Goal: Task Accomplishment & Management: Manage account settings

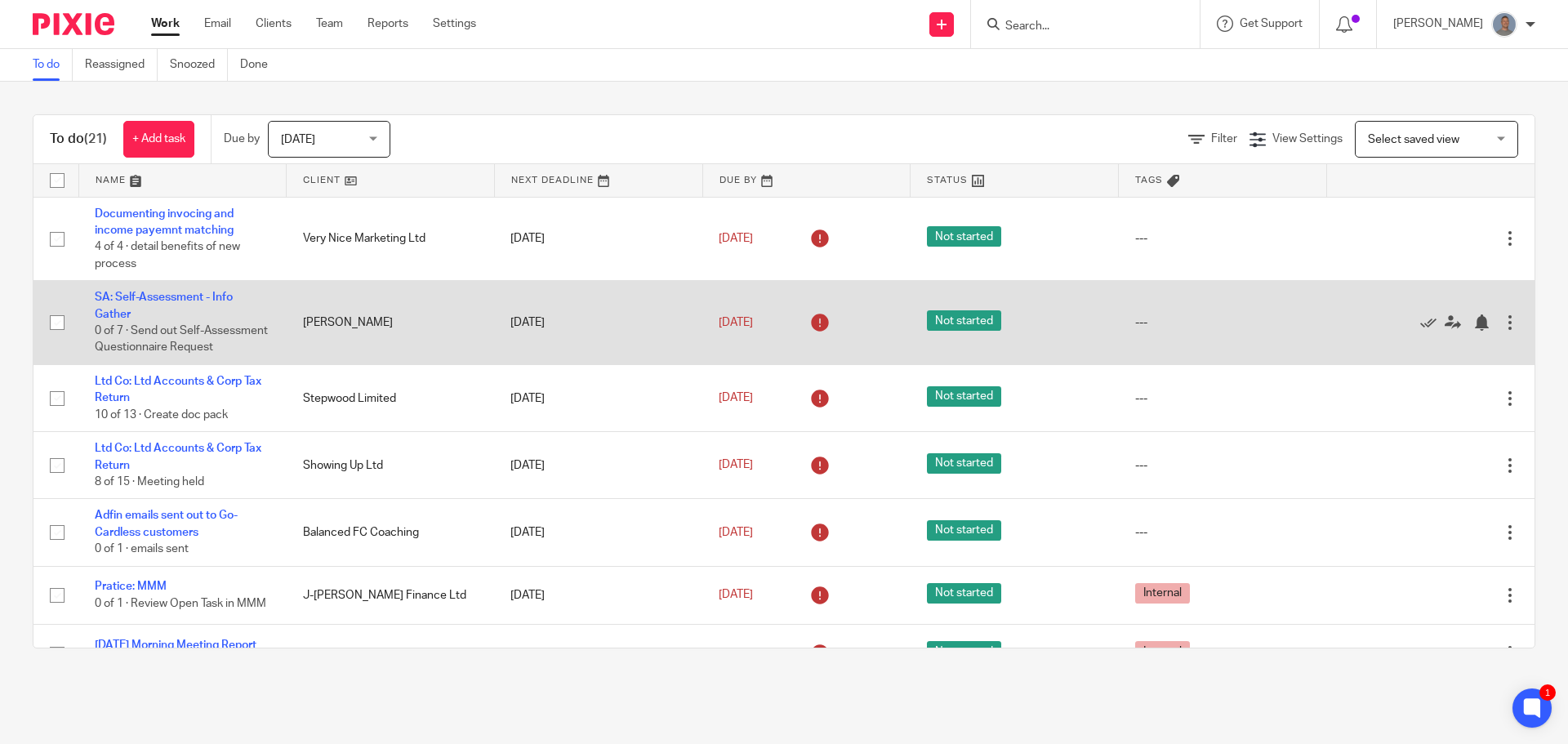
click at [1228, 294] on td "---" at bounding box center [1223, 323] width 208 height 84
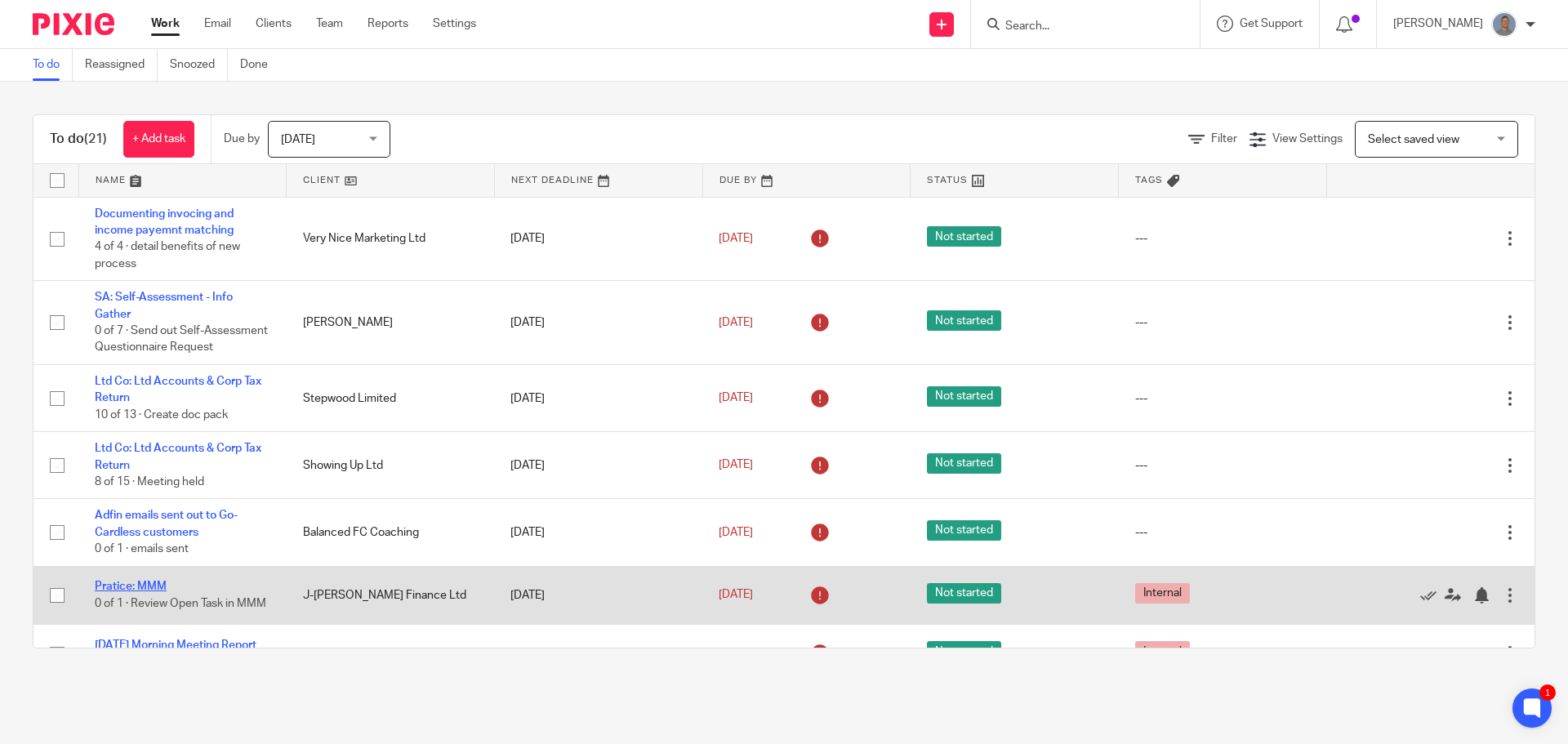
click at [162, 592] on link "Pratice: MMM" at bounding box center [130, 586] width 72 height 11
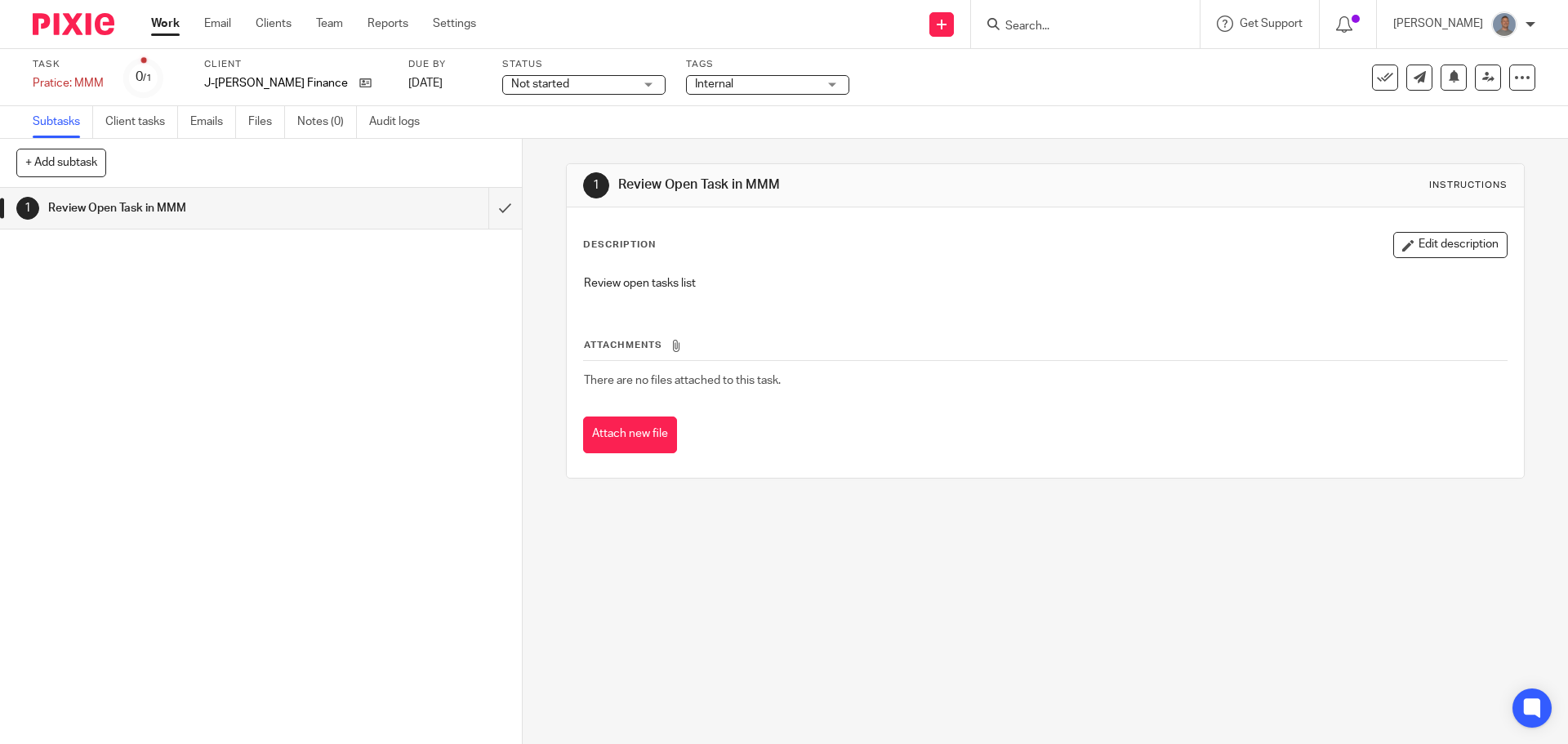
click at [540, 80] on span "Not started" at bounding box center [540, 84] width 58 height 11
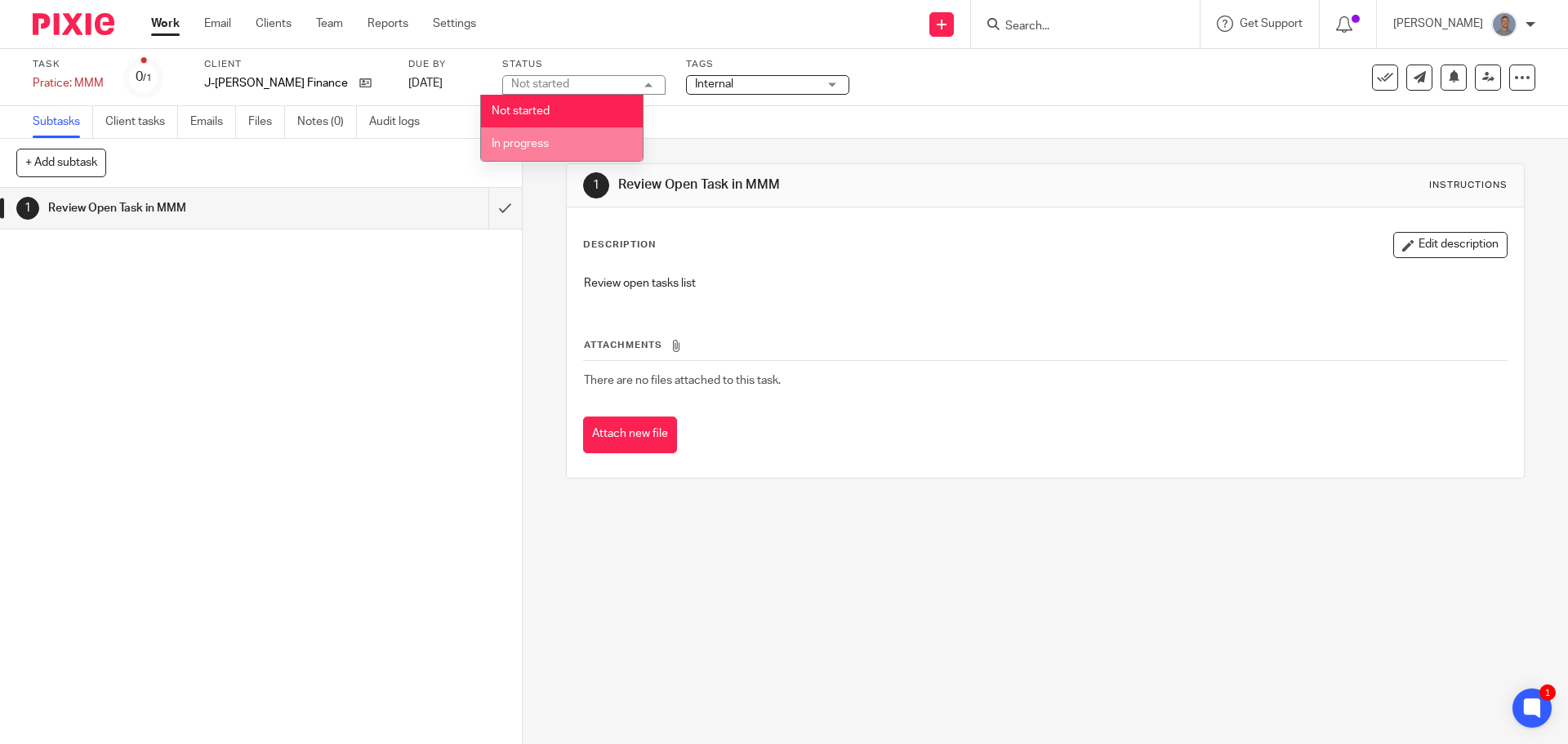
click at [540, 138] on li "In progress" at bounding box center [561, 143] width 161 height 33
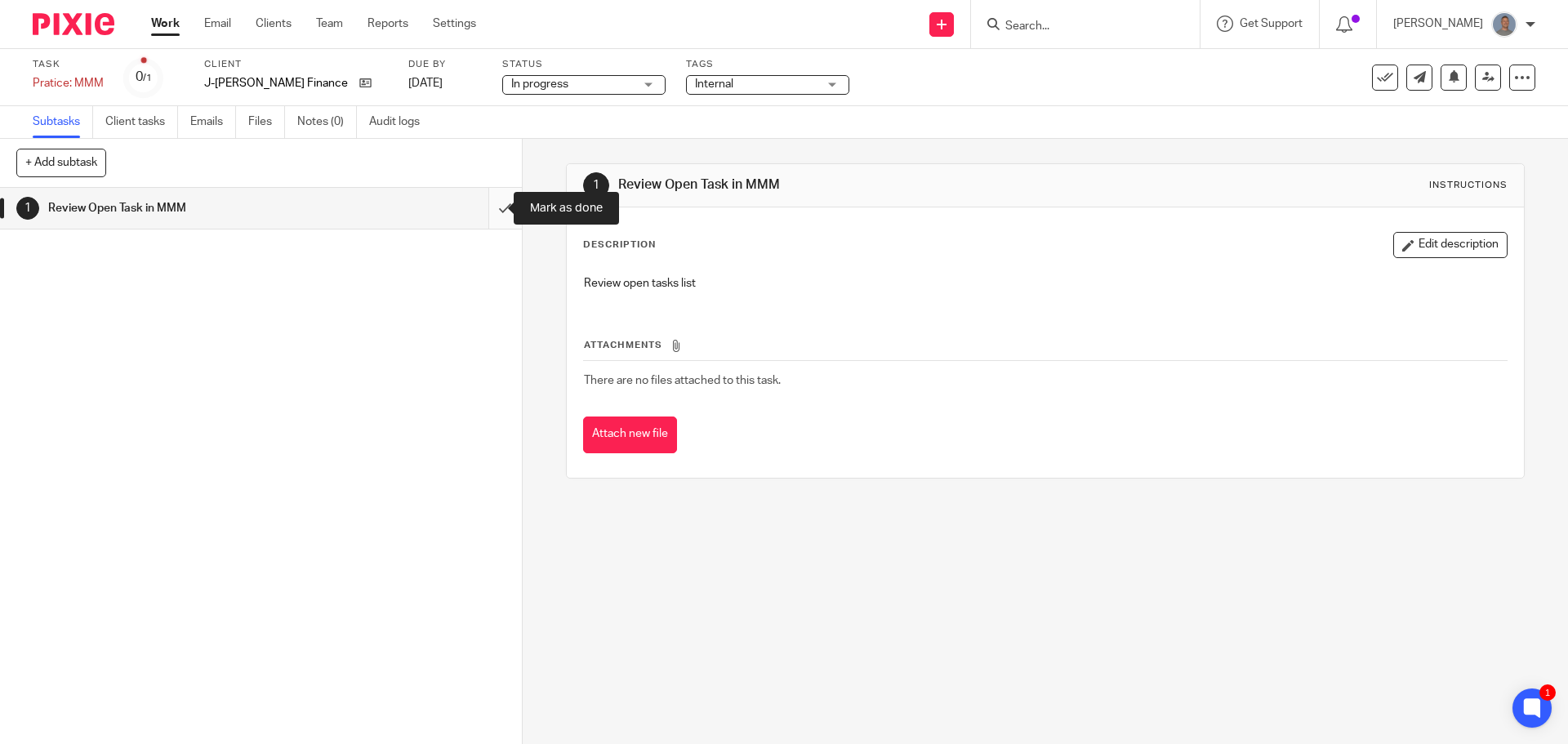
click at [490, 214] on input "submit" at bounding box center [261, 208] width 522 height 41
